Goal: Contribute content

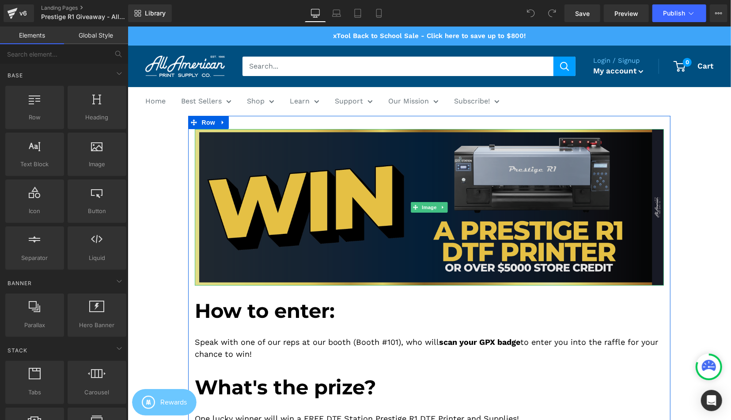
click at [233, 217] on img at bounding box center [429, 207] width 470 height 156
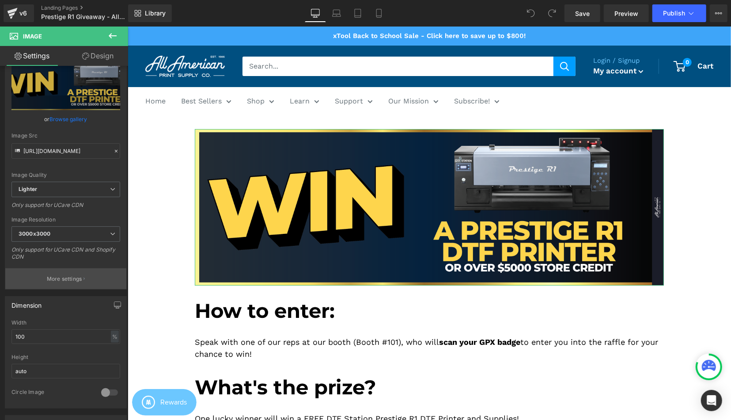
scroll to position [133, 0]
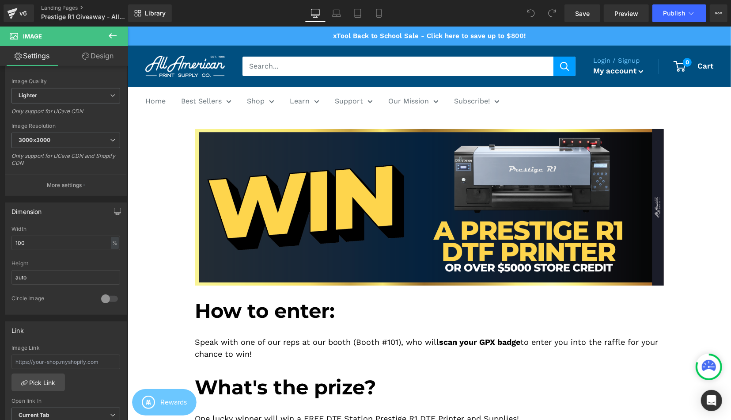
click at [114, 36] on icon at bounding box center [113, 35] width 8 height 5
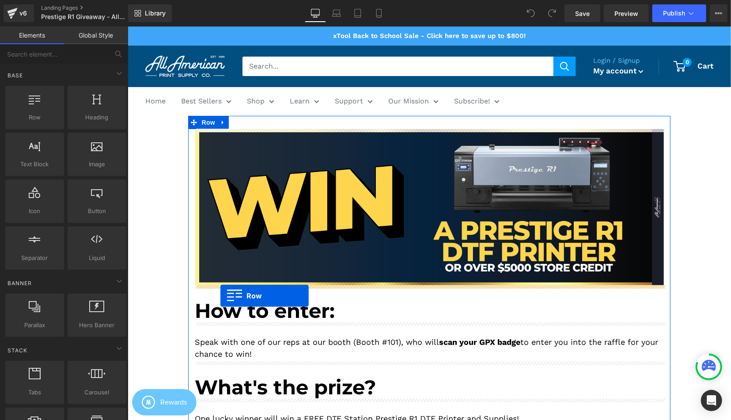
drag, startPoint x: 161, startPoint y: 133, endPoint x: 220, endPoint y: 295, distance: 172.1
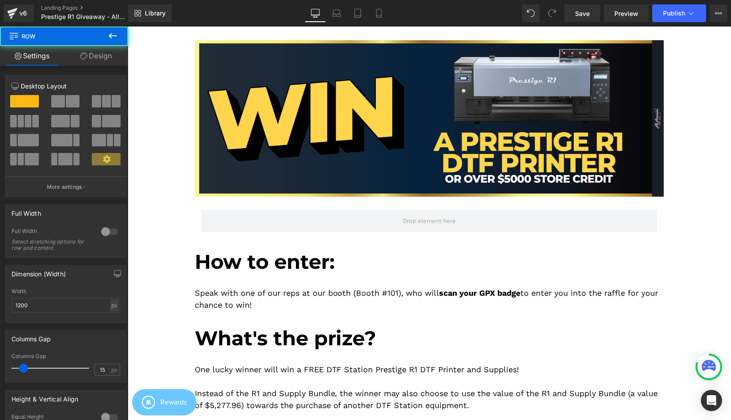
scroll to position [92, 0]
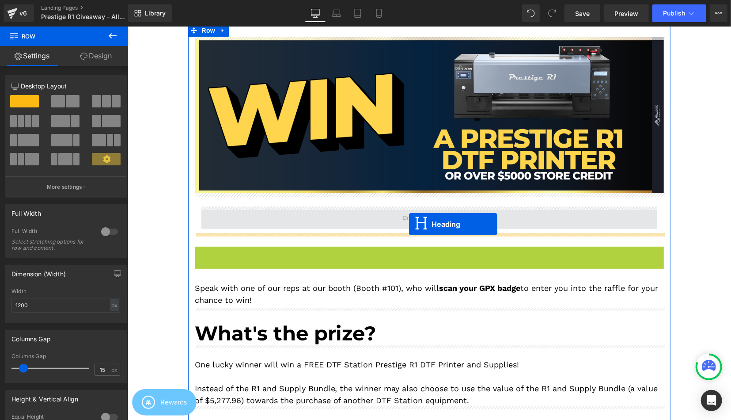
drag, startPoint x: 407, startPoint y: 255, endPoint x: 409, endPoint y: 224, distance: 31.8
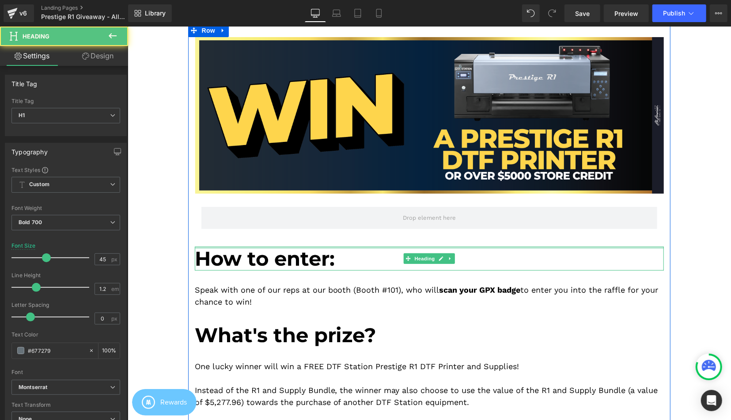
scroll to position [36, 0]
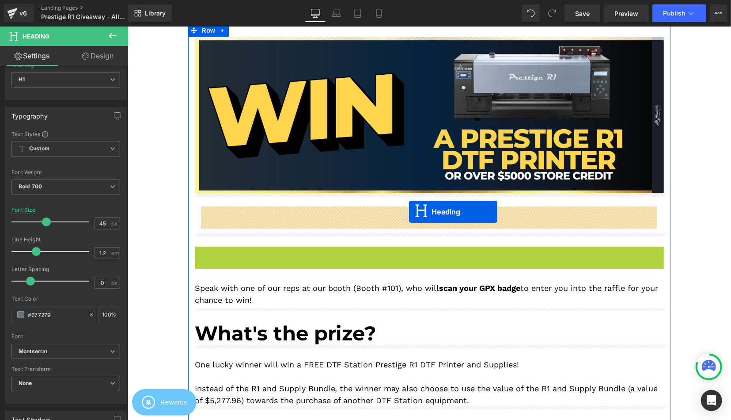
drag, startPoint x: 406, startPoint y: 255, endPoint x: 409, endPoint y: 211, distance: 43.4
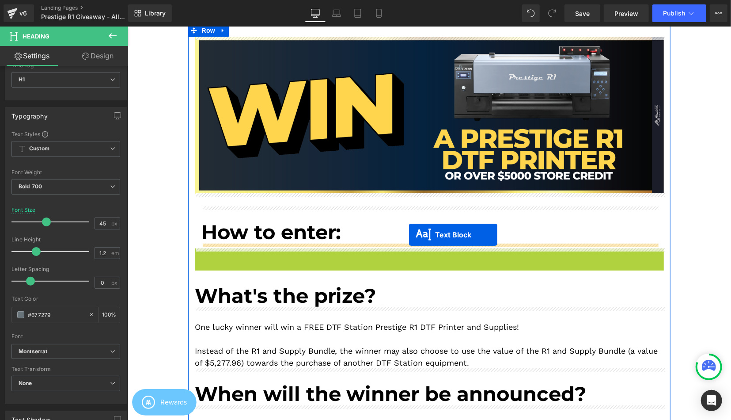
drag, startPoint x: 407, startPoint y: 264, endPoint x: 409, endPoint y: 234, distance: 30.1
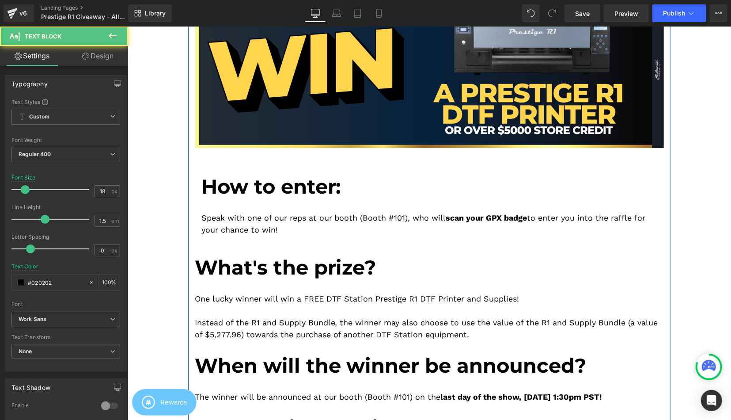
scroll to position [138, 0]
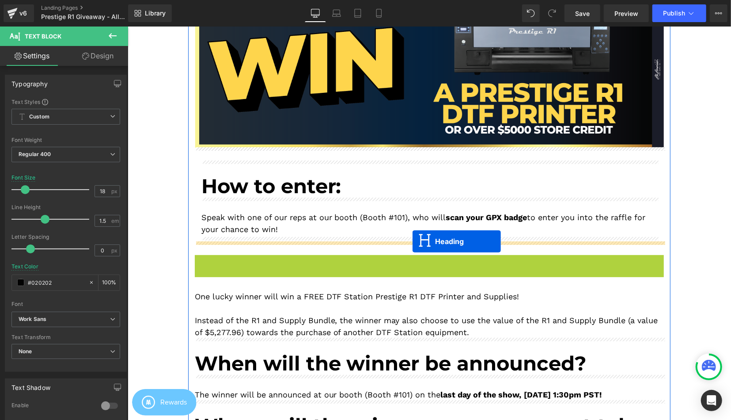
drag, startPoint x: 407, startPoint y: 264, endPoint x: 412, endPoint y: 241, distance: 24.0
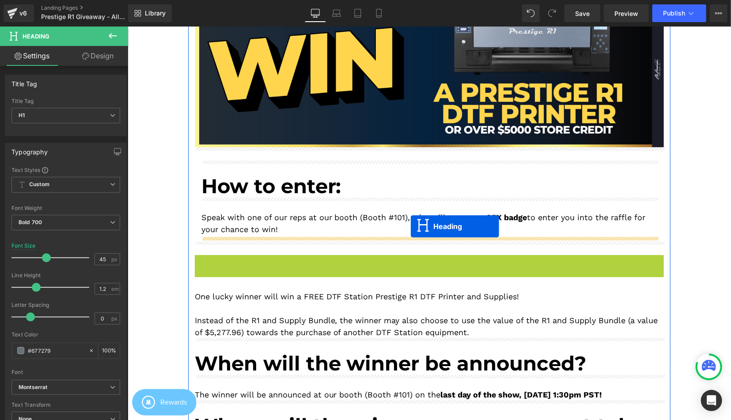
drag, startPoint x: 404, startPoint y: 265, endPoint x: 411, endPoint y: 226, distance: 39.4
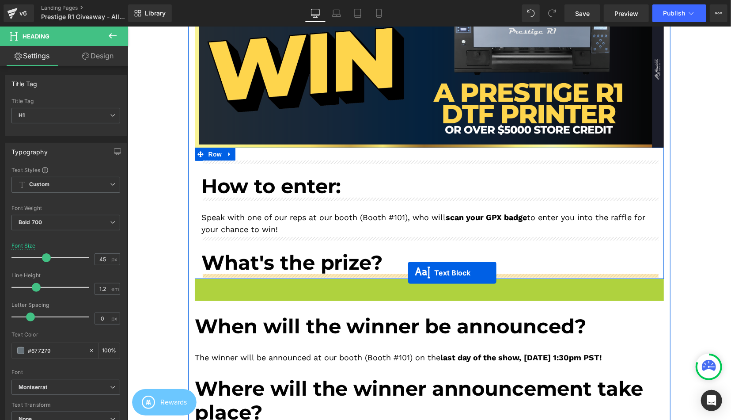
drag, startPoint x: 408, startPoint y: 308, endPoint x: 408, endPoint y: 272, distance: 36.2
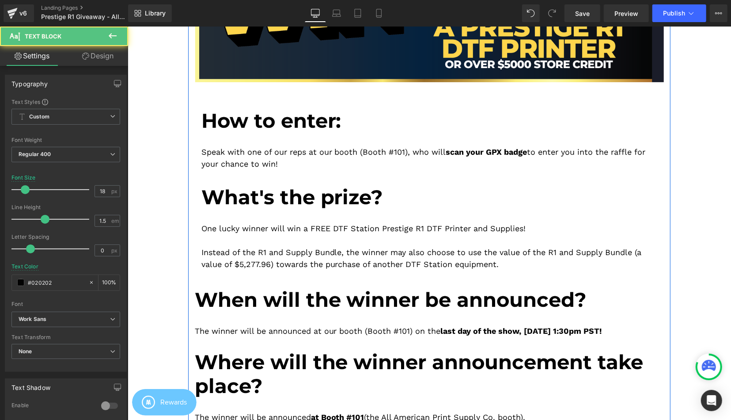
scroll to position [230, 0]
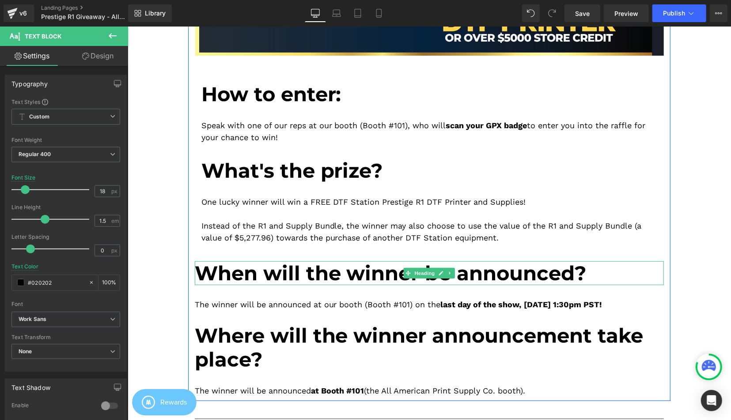
click at [396, 273] on span "When will the winner be announced?" at bounding box center [390, 272] width 392 height 24
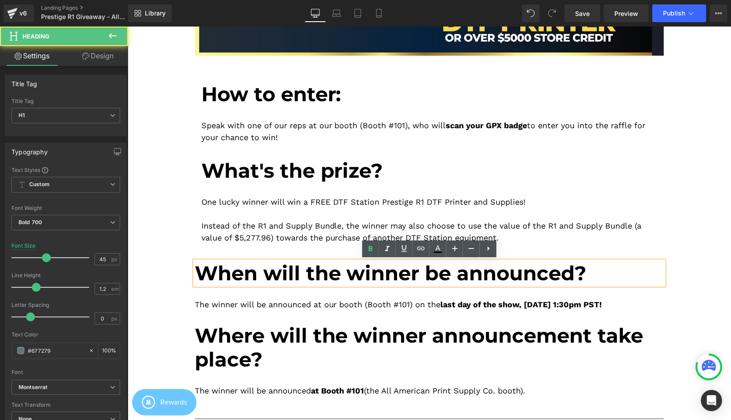
click at [317, 255] on div "Image Image How to enter: Heading Speak with one of our reps at our booth (Boot…" at bounding box center [429, 147] width 483 height 497
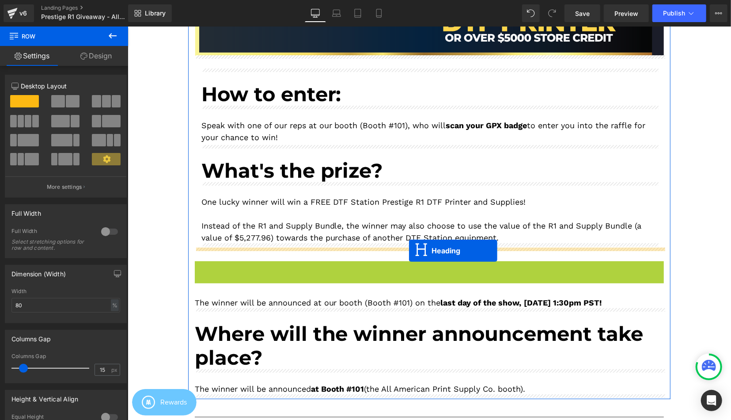
drag, startPoint x: 406, startPoint y: 273, endPoint x: 409, endPoint y: 250, distance: 23.1
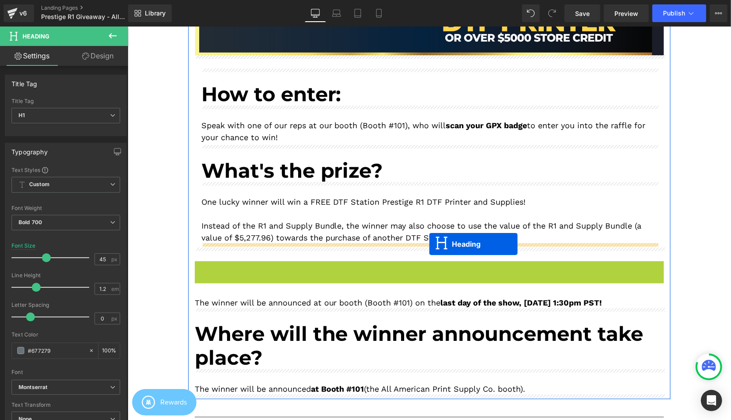
drag, startPoint x: 410, startPoint y: 271, endPoint x: 430, endPoint y: 243, distance: 34.0
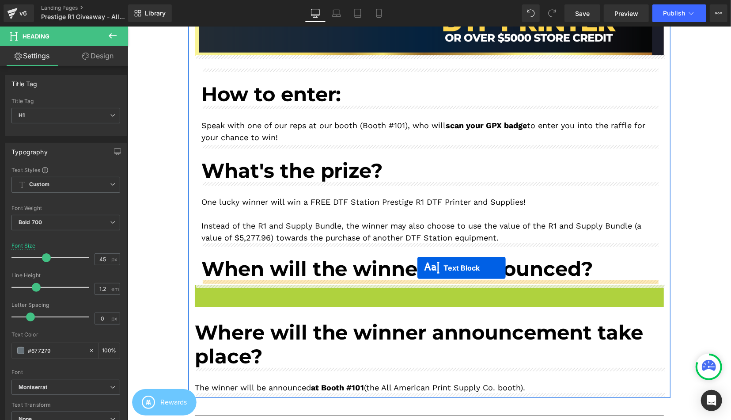
drag, startPoint x: 408, startPoint y: 296, endPoint x: 414, endPoint y: 272, distance: 24.2
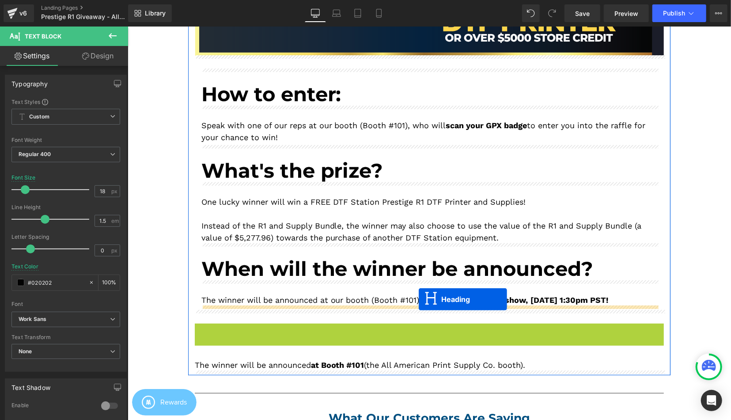
drag, startPoint x: 411, startPoint y: 341, endPoint x: 419, endPoint y: 299, distance: 43.1
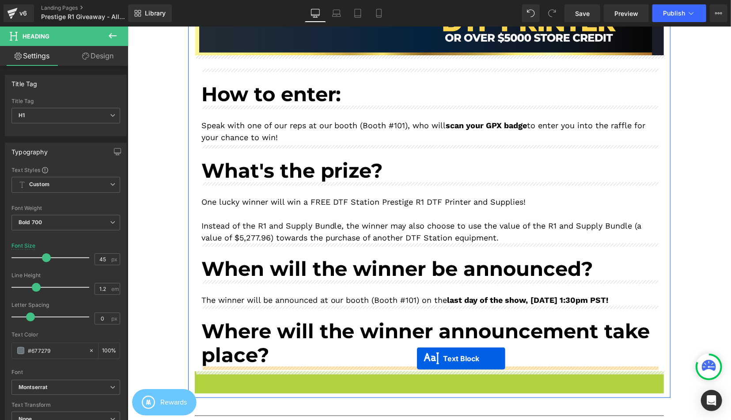
drag, startPoint x: 411, startPoint y: 372, endPoint x: 417, endPoint y: 358, distance: 14.7
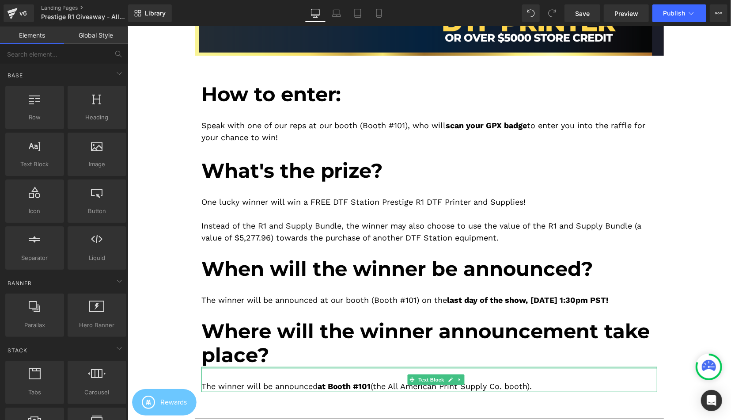
click at [167, 238] on div "Image Image How to enter: Heading Speak with one of our reps at our booth (Boot…" at bounding box center [429, 390] width 604 height 1009
click at [180, 233] on div "Image Image How to enter: Heading Speak with one of our reps at our booth (Boot…" at bounding box center [429, 390] width 604 height 1009
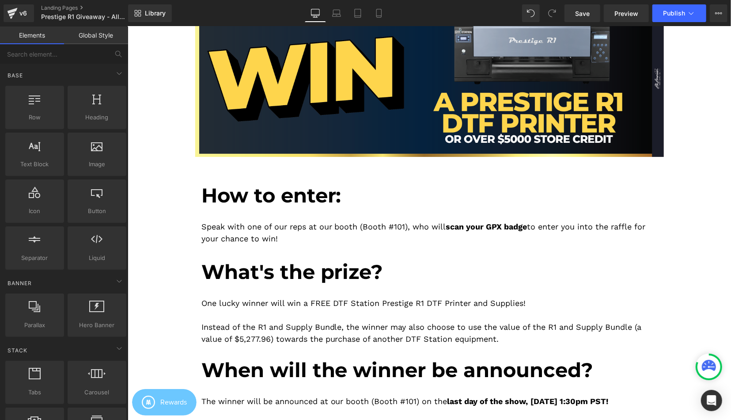
scroll to position [92, 0]
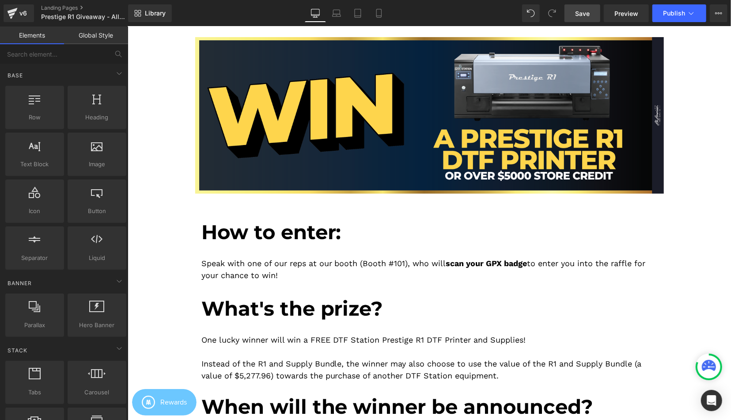
drag, startPoint x: 598, startPoint y: 12, endPoint x: 636, endPoint y: 23, distance: 38.7
click at [599, 12] on link "Save" at bounding box center [583, 13] width 36 height 18
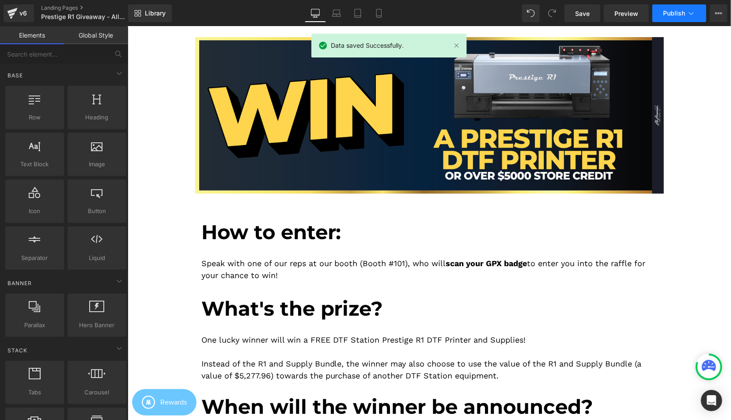
click at [673, 19] on button "Publish" at bounding box center [680, 13] width 54 height 18
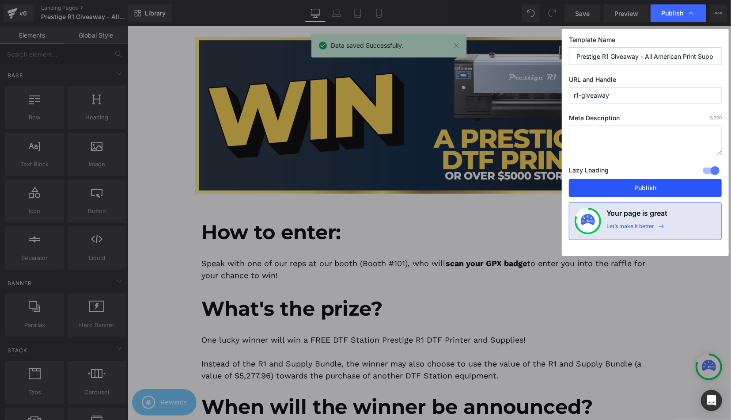
click at [638, 185] on button "Publish" at bounding box center [645, 188] width 153 height 18
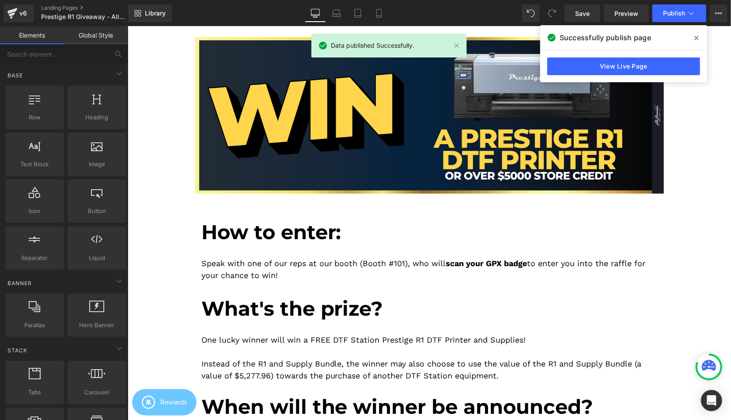
click at [696, 41] on icon at bounding box center [697, 37] width 4 height 7
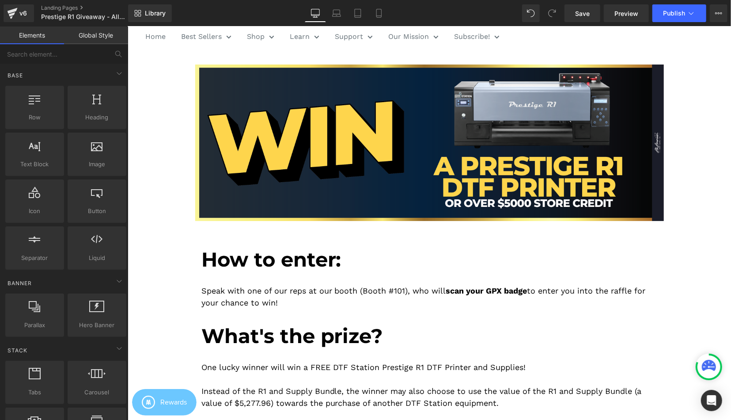
scroll to position [184, 0]
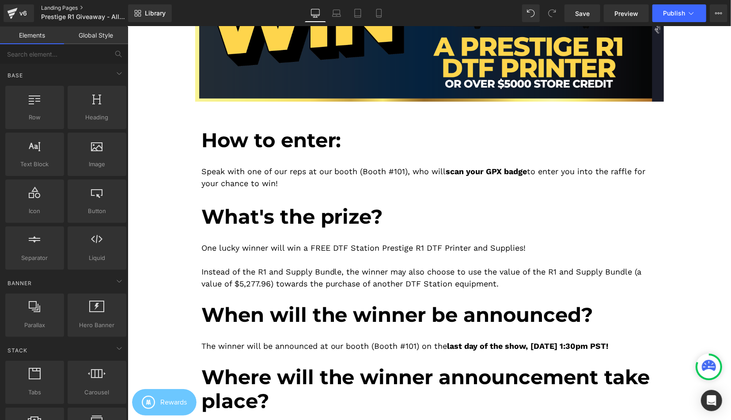
click at [77, 6] on link "Landing Pages" at bounding box center [92, 7] width 102 height 7
